Goal: Task Accomplishment & Management: Manage account settings

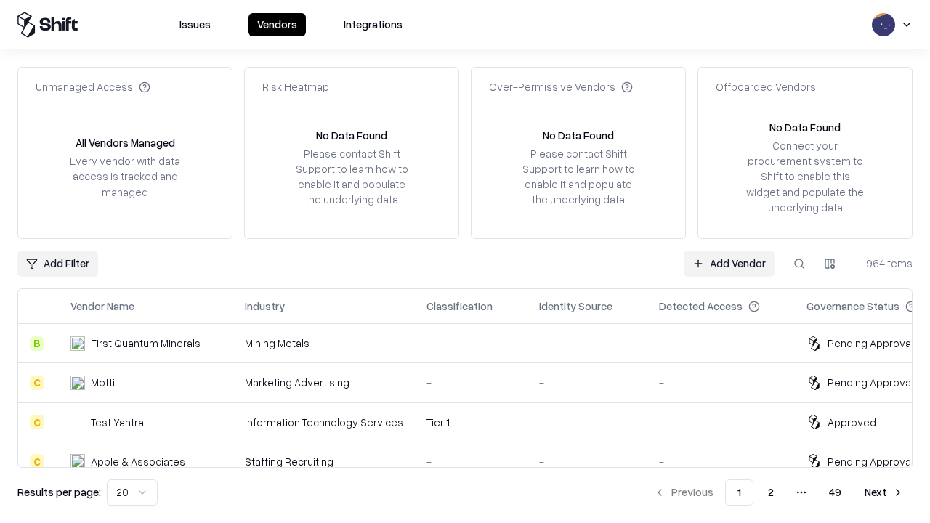
click at [729, 263] on link "Add Vendor" at bounding box center [729, 264] width 91 height 26
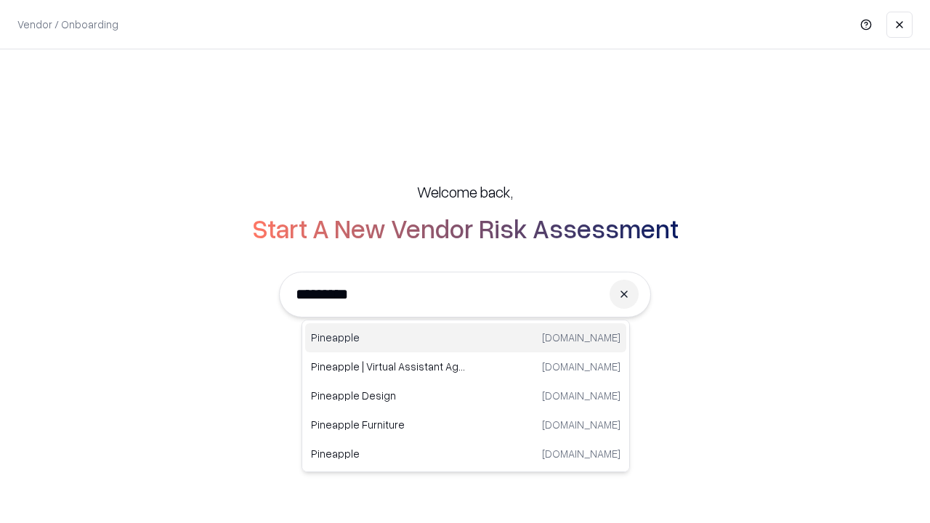
click at [466, 338] on div "Pineapple [DOMAIN_NAME]" at bounding box center [465, 337] width 321 height 29
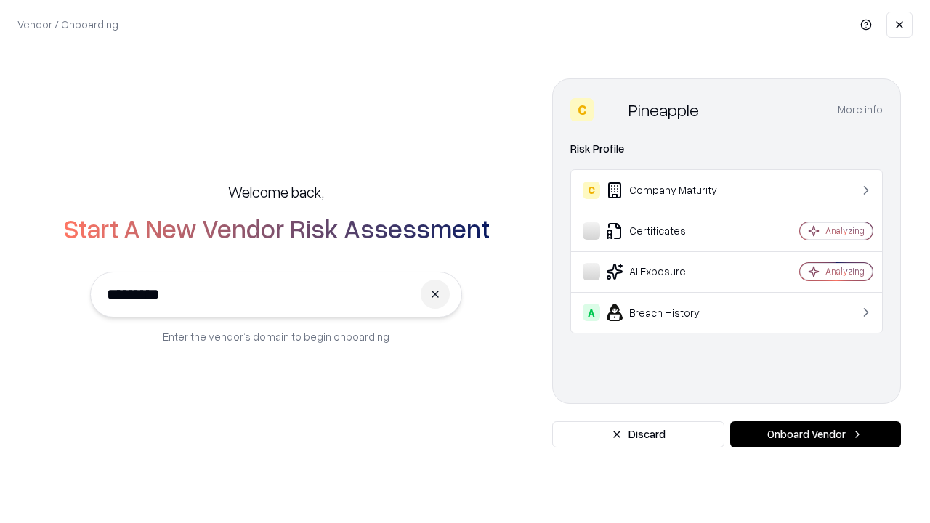
type input "*********"
click at [816, 435] on button "Onboard Vendor" at bounding box center [816, 435] width 171 height 26
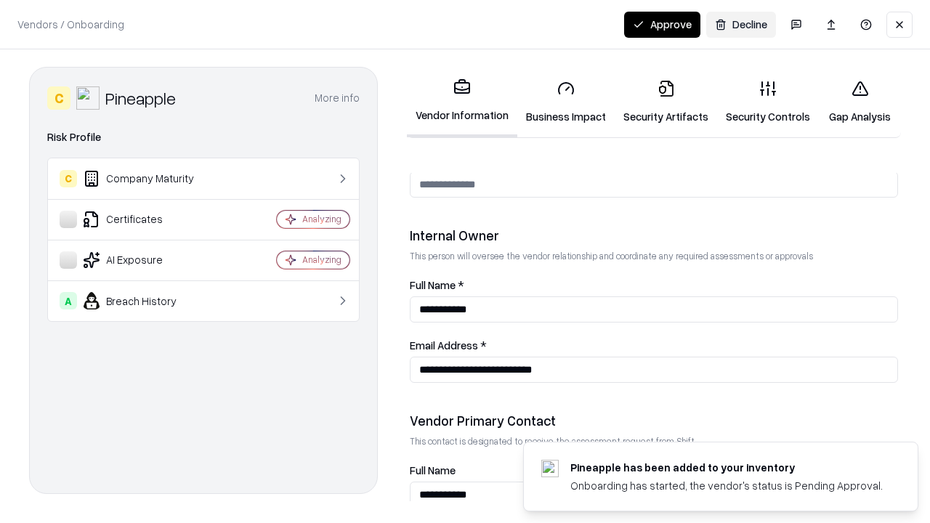
scroll to position [753, 0]
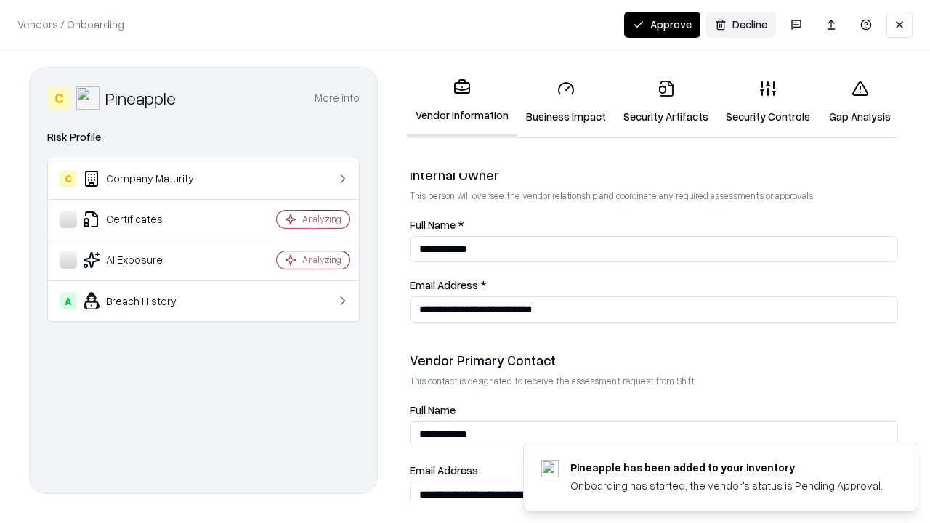
click at [566, 102] on link "Business Impact" at bounding box center [566, 102] width 97 height 68
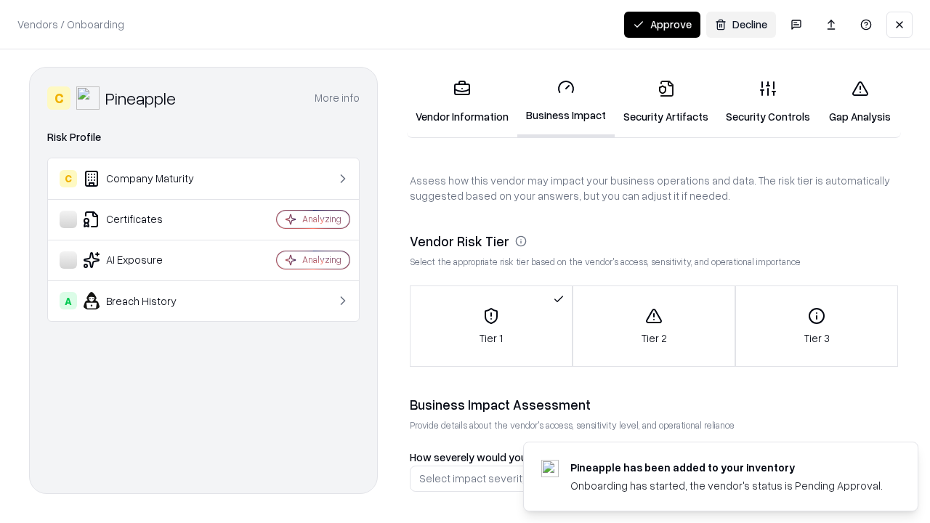
click at [666, 102] on link "Security Artifacts" at bounding box center [666, 102] width 102 height 68
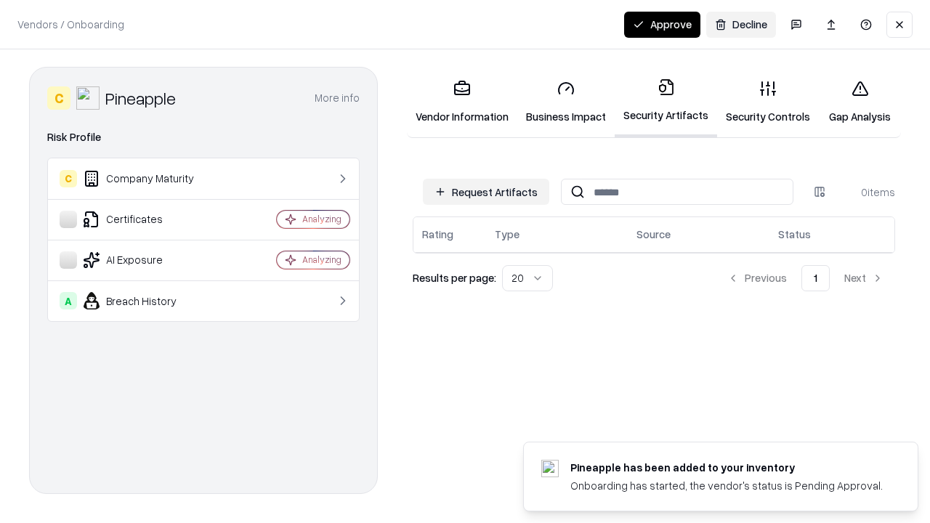
click at [486, 192] on button "Request Artifacts" at bounding box center [486, 192] width 126 height 26
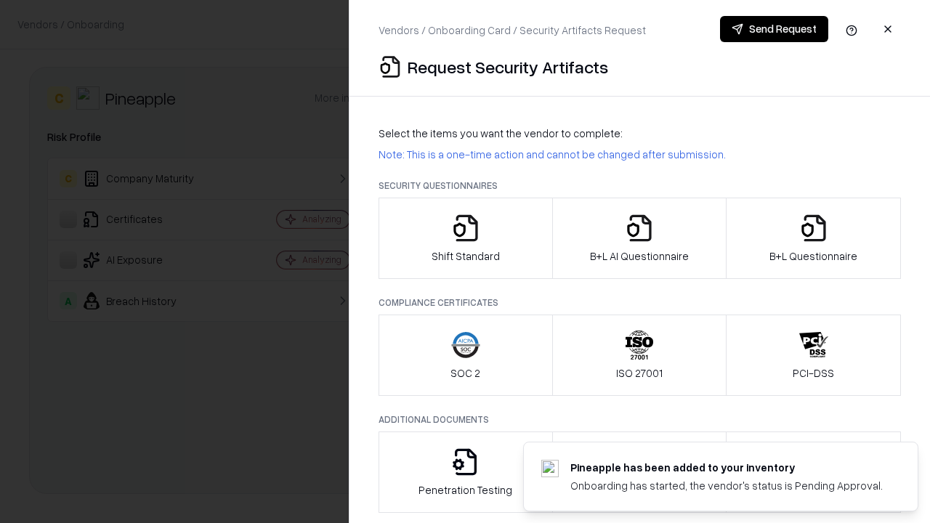
click at [465, 238] on icon "button" at bounding box center [465, 228] width 29 height 29
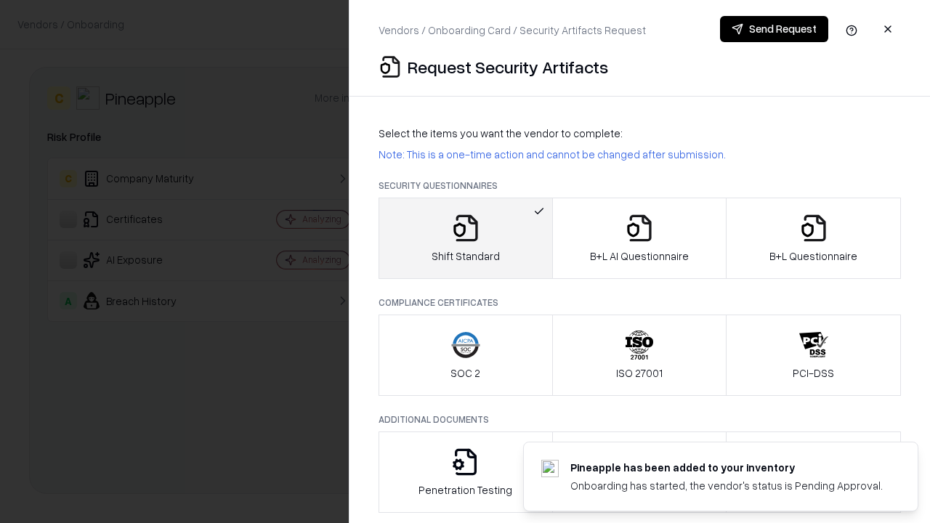
click at [774, 29] on button "Send Request" at bounding box center [774, 29] width 108 height 26
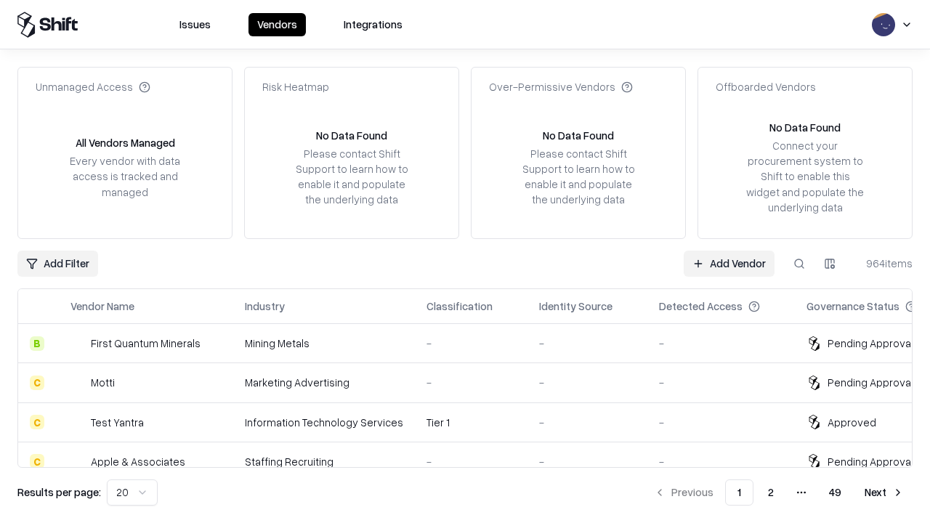
click at [800, 263] on button at bounding box center [800, 264] width 26 height 26
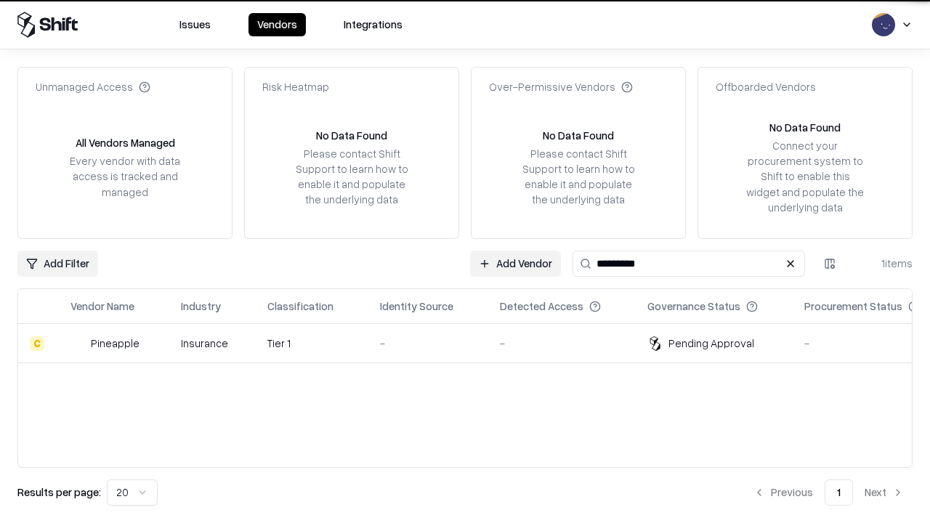
type input "*********"
click at [474, 343] on div "-" at bounding box center [428, 343] width 97 height 15
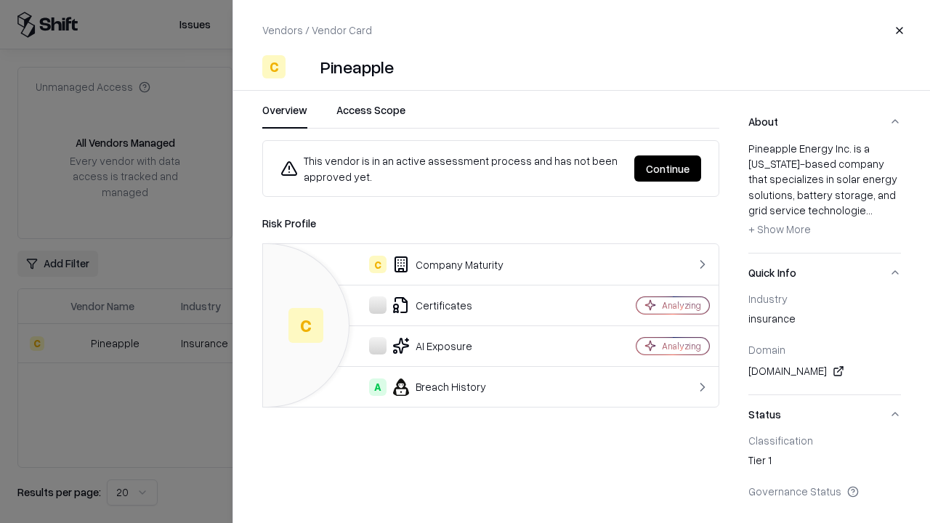
click at [668, 169] on button "Continue" at bounding box center [668, 169] width 67 height 26
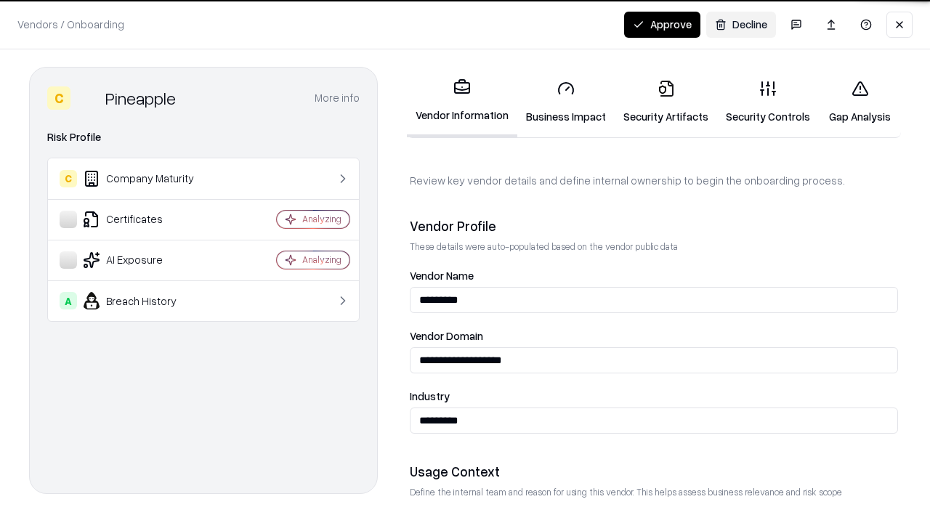
click at [666, 102] on link "Security Artifacts" at bounding box center [666, 102] width 102 height 68
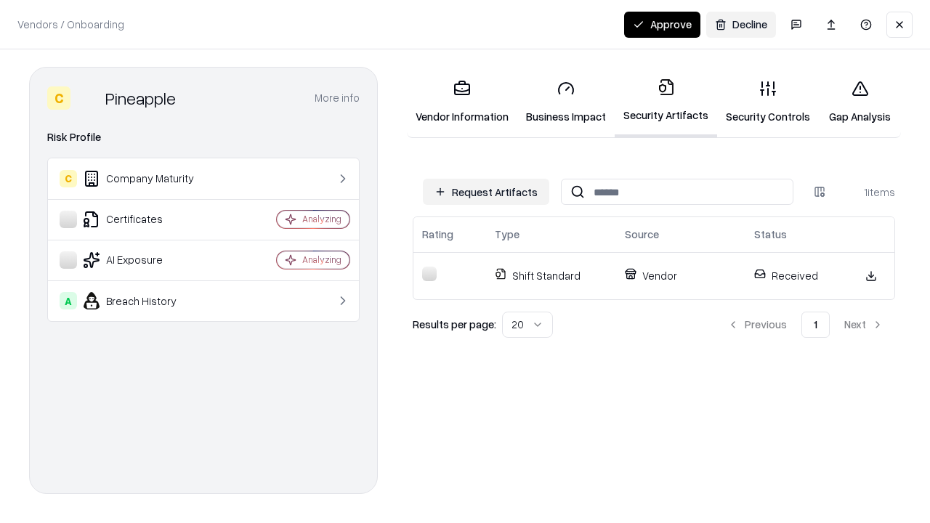
click at [662, 24] on button "Approve" at bounding box center [662, 25] width 76 height 26
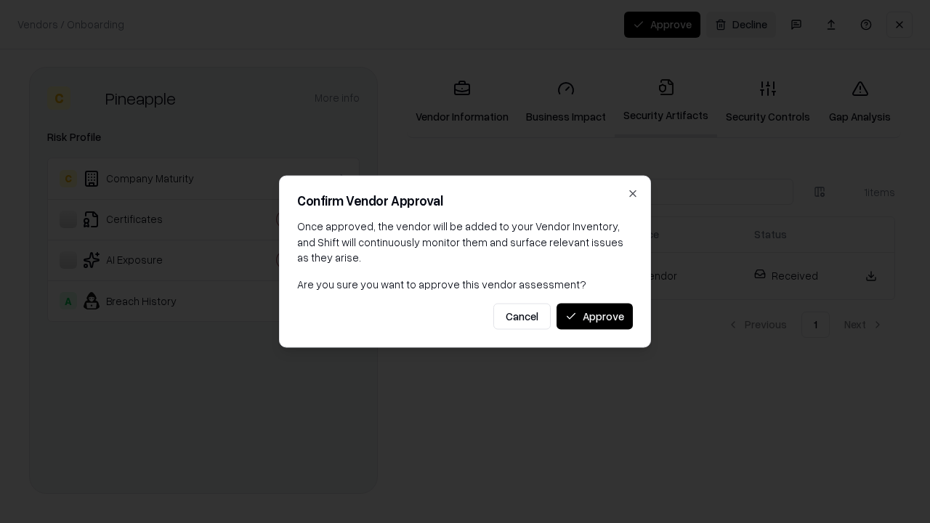
click at [595, 316] on button "Approve" at bounding box center [595, 316] width 76 height 26
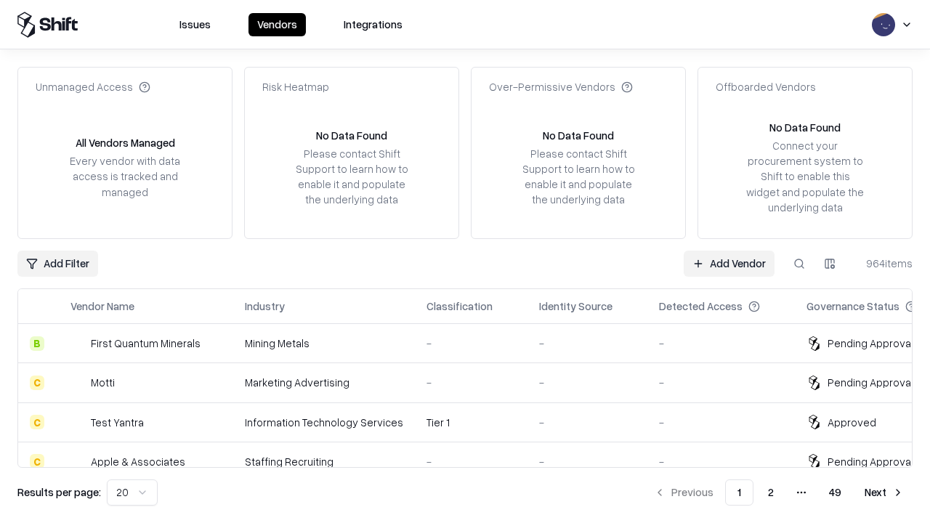
type input "*********"
click at [729, 263] on link "Add Vendor" at bounding box center [729, 264] width 91 height 26
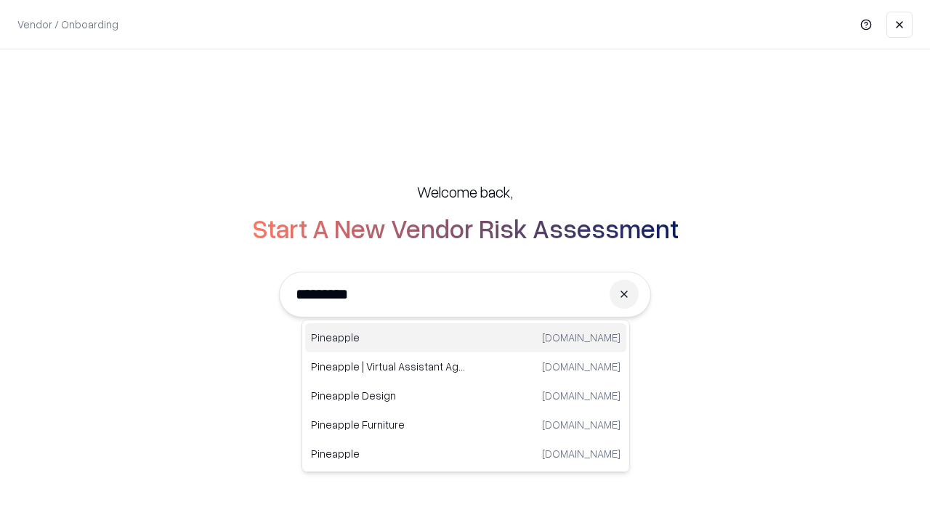
click at [466, 338] on div "Pineapple [DOMAIN_NAME]" at bounding box center [465, 337] width 321 height 29
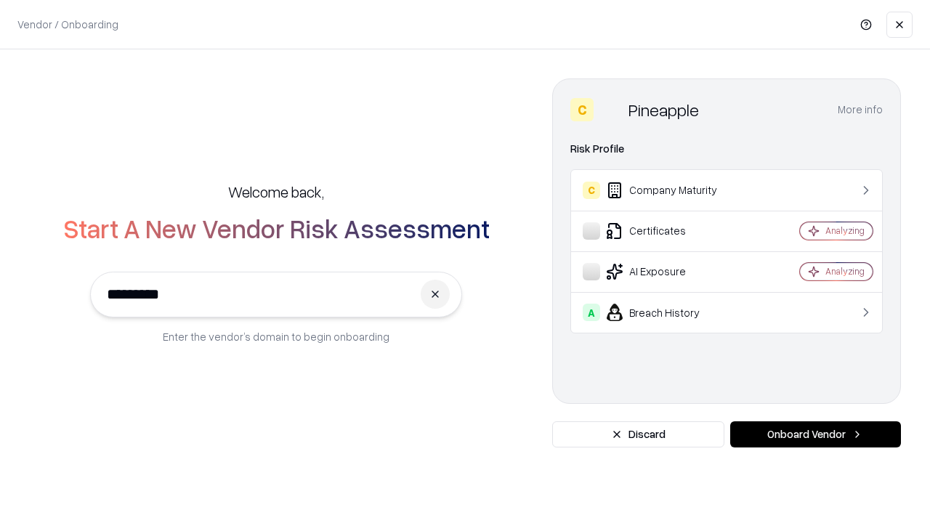
type input "*********"
click at [816, 435] on button "Onboard Vendor" at bounding box center [816, 435] width 171 height 26
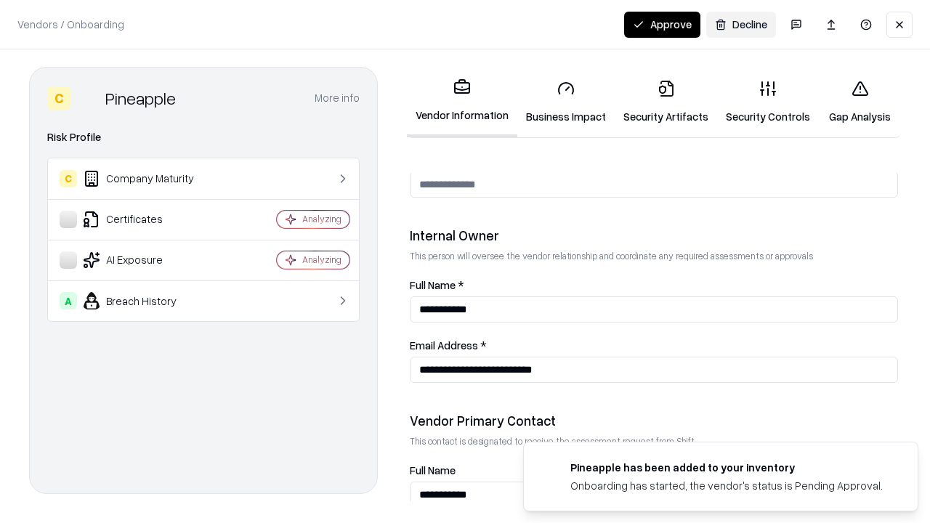
scroll to position [753, 0]
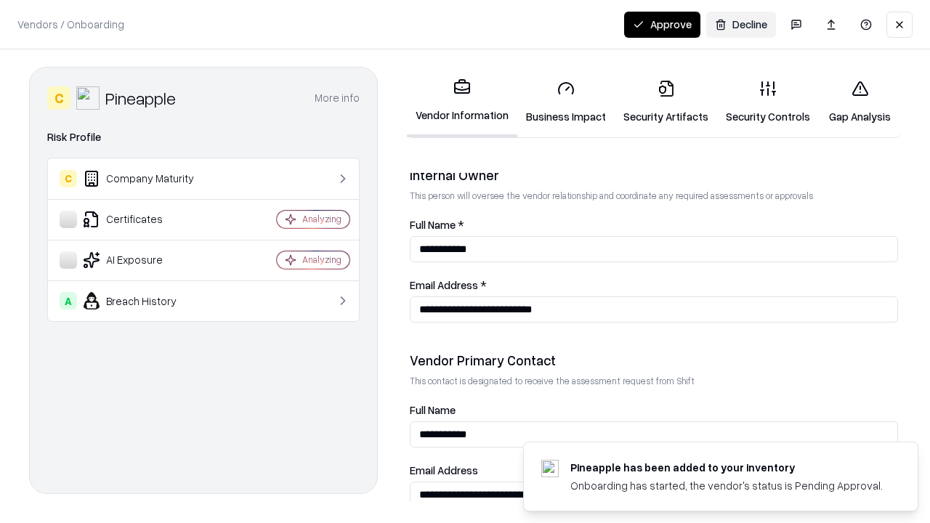
click at [662, 24] on button "Approve" at bounding box center [662, 25] width 76 height 26
